Goal: Navigation & Orientation: Find specific page/section

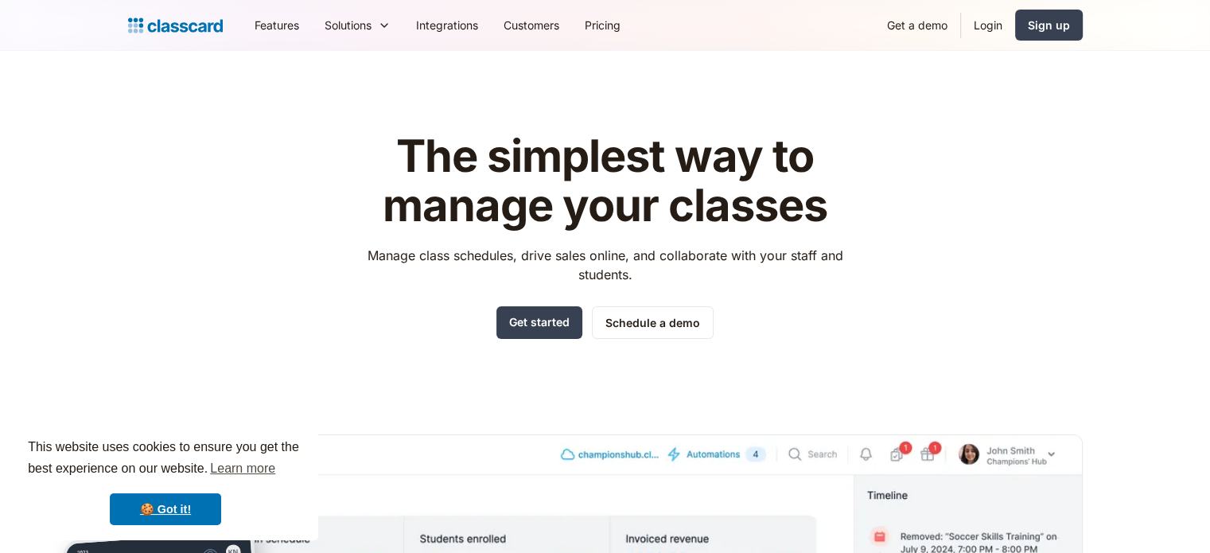
click at [278, 222] on div "The simplest way to manage your classes Manage class schedules, drive sales onl…" at bounding box center [605, 481] width 955 height 749
click at [990, 18] on link "Login" at bounding box center [988, 25] width 54 height 36
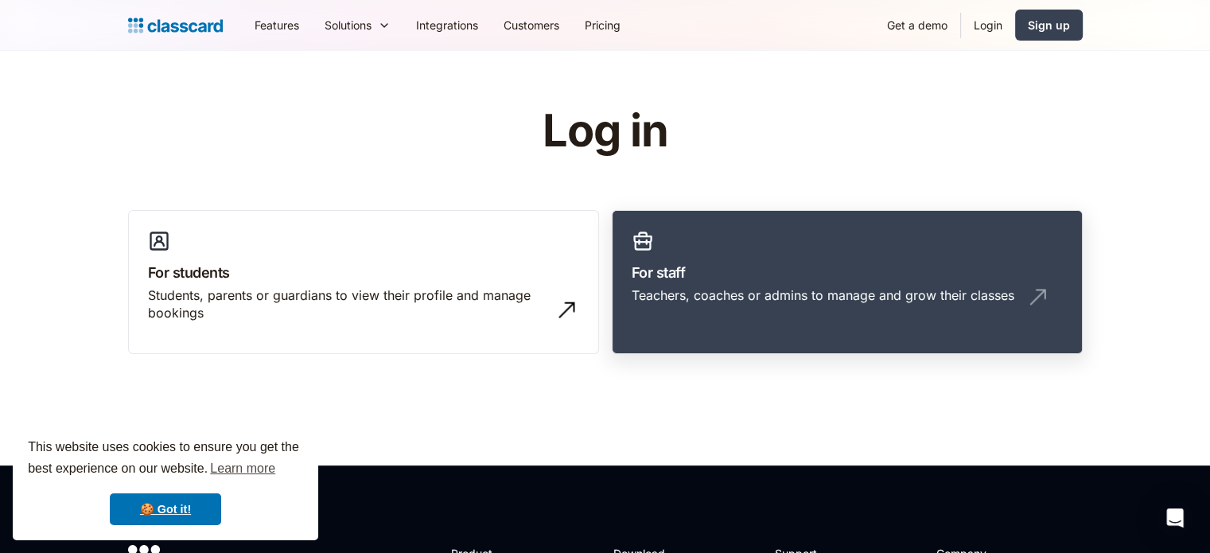
click at [894, 336] on link "For staff Teachers, coaches or admins to manage and grow their classes" at bounding box center [847, 282] width 471 height 145
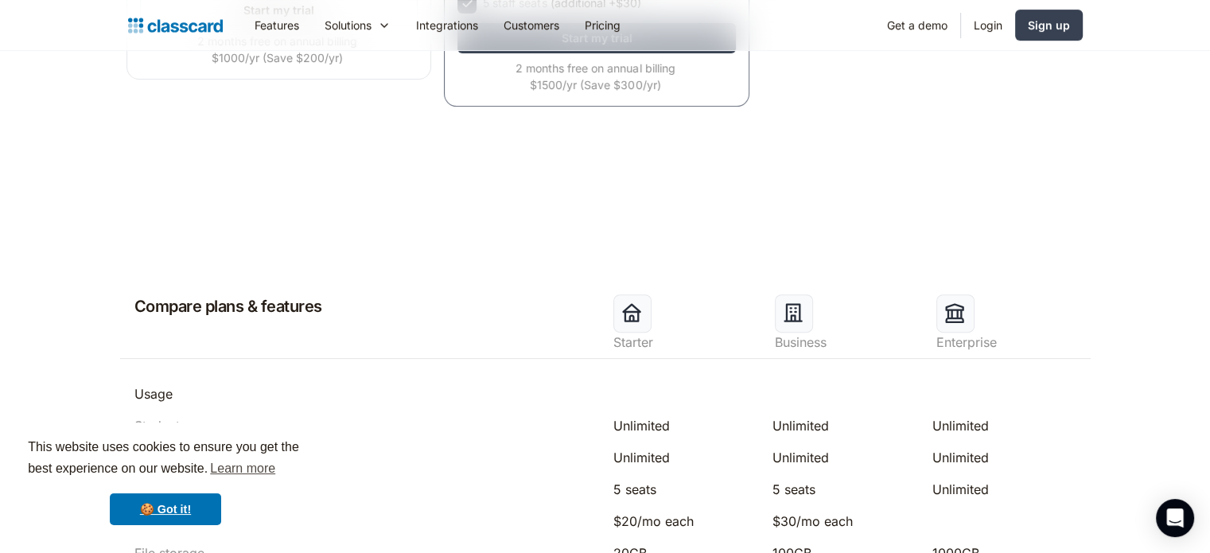
scroll to position [557, 0]
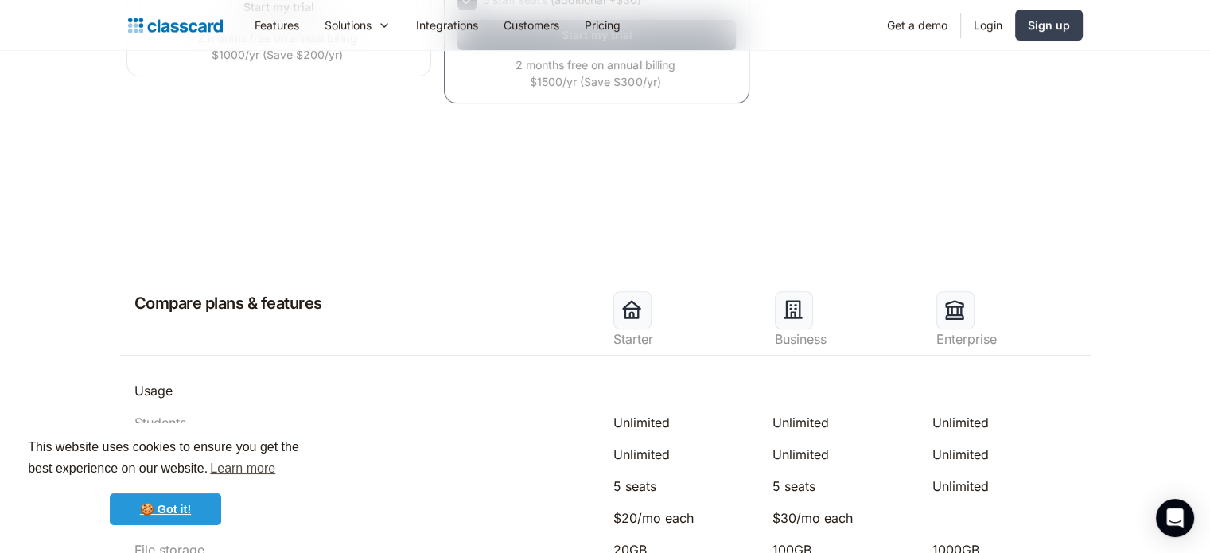
click at [178, 504] on link "🍪 Got it!" at bounding box center [165, 509] width 111 height 32
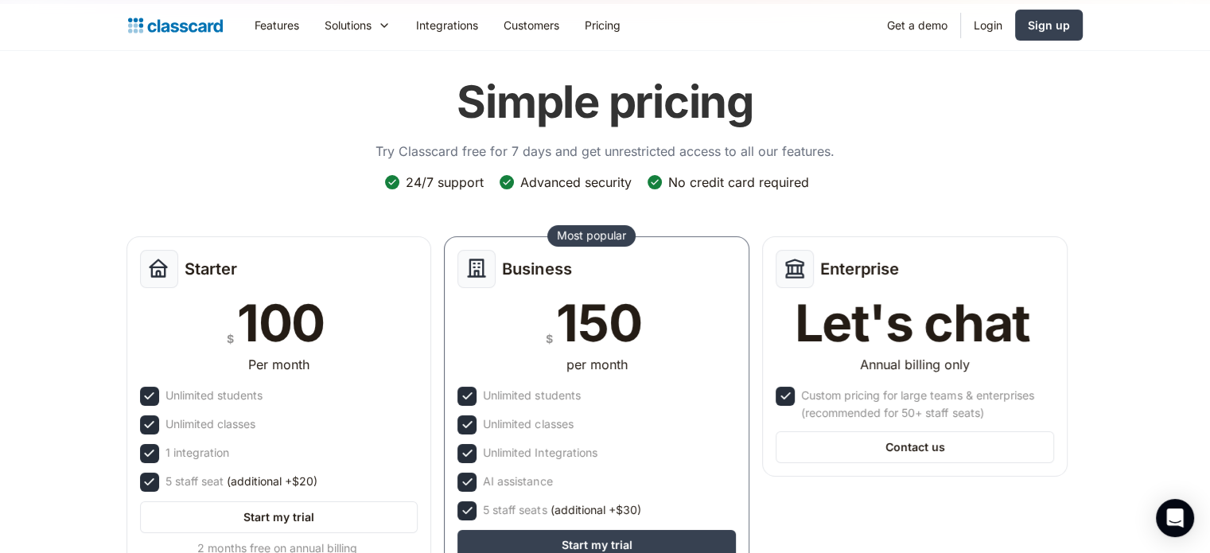
scroll to position [0, 0]
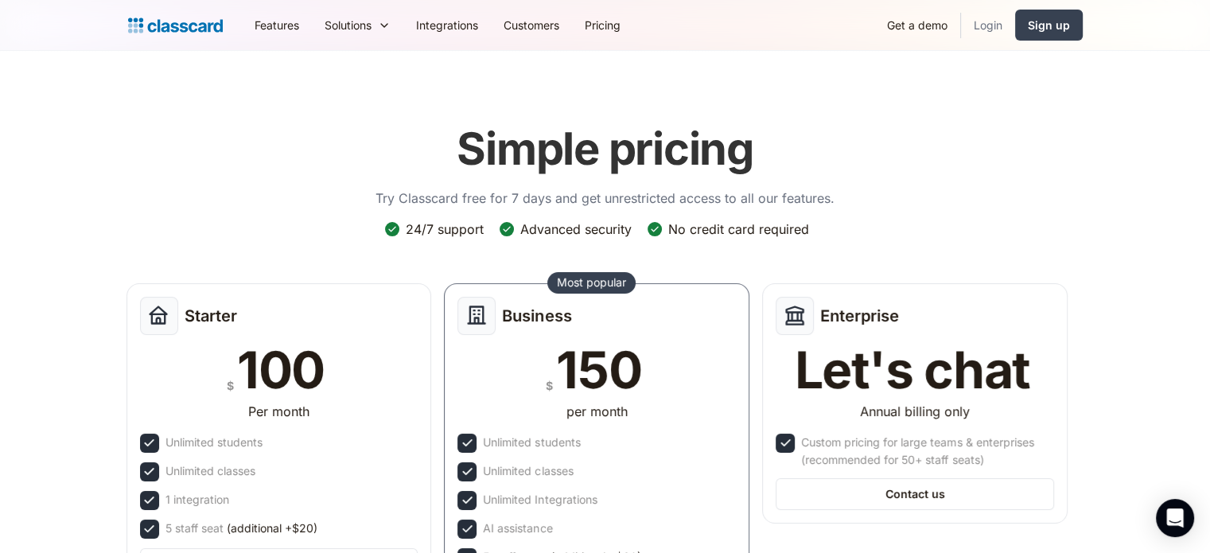
click at [993, 25] on link "Login" at bounding box center [988, 25] width 54 height 36
